Goal: Task Accomplishment & Management: Complete application form

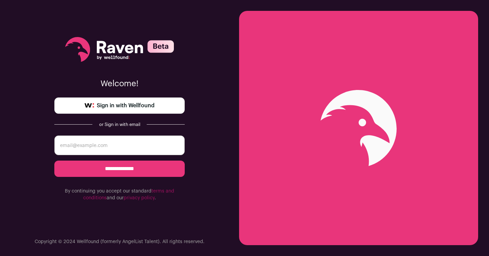
click at [149, 97] on link "Sign in with Wellfound" at bounding box center [119, 105] width 130 height 16
click at [143, 107] on span "Sign in with Wellfound" at bounding box center [126, 106] width 58 height 8
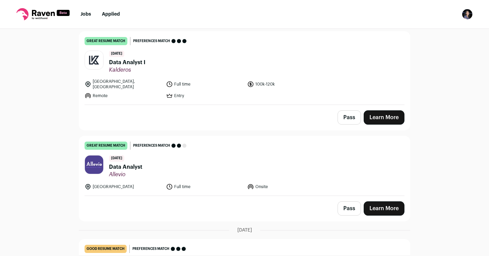
scroll to position [64, 0]
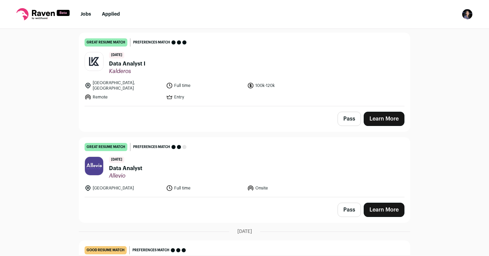
click at [145, 60] on span "Data Analyst I" at bounding box center [127, 64] width 36 height 8
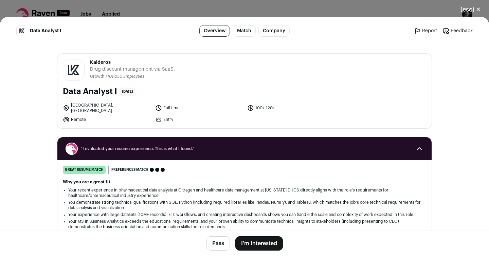
click at [249, 246] on button "I'm Interested" at bounding box center [259, 243] width 48 height 14
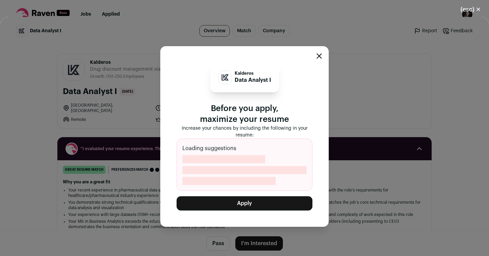
click at [224, 168] on span "Close modal via background" at bounding box center [244, 170] width 124 height 8
click at [234, 196] on button "Apply" at bounding box center [245, 203] width 136 height 14
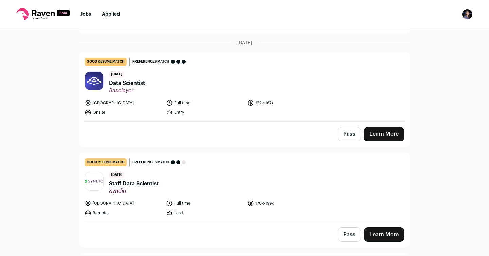
scroll to position [148, 0]
click at [366, 127] on link "Learn More" at bounding box center [384, 134] width 41 height 14
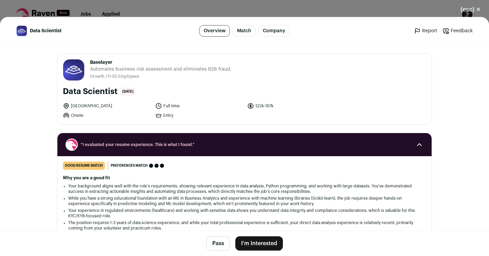
click at [254, 249] on button "I'm Interested" at bounding box center [259, 243] width 48 height 14
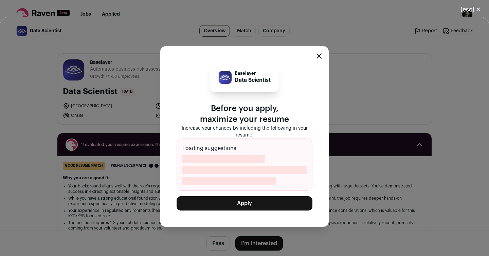
click at [267, 204] on button "Apply" at bounding box center [245, 203] width 136 height 14
